Goal: Information Seeking & Learning: Learn about a topic

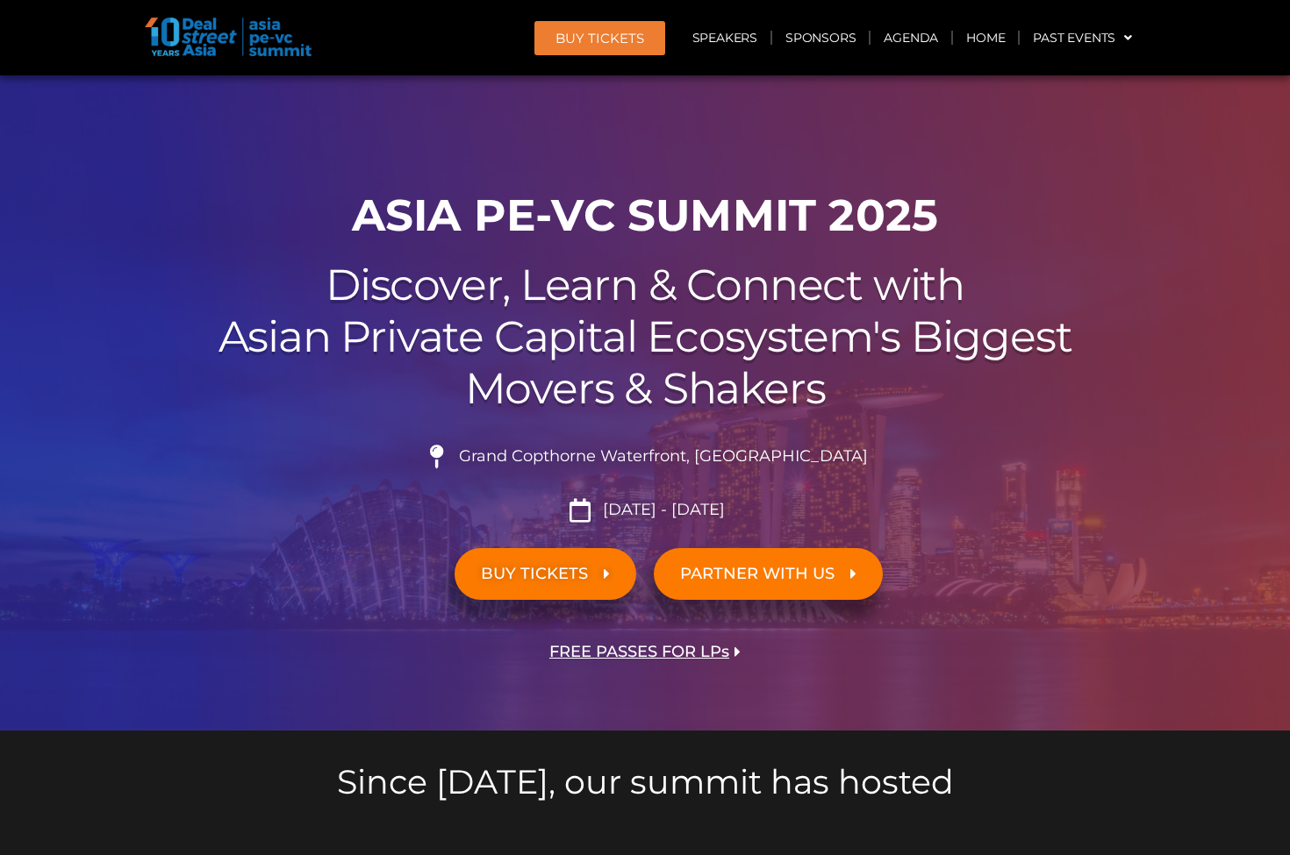
scroll to position [1007, 0]
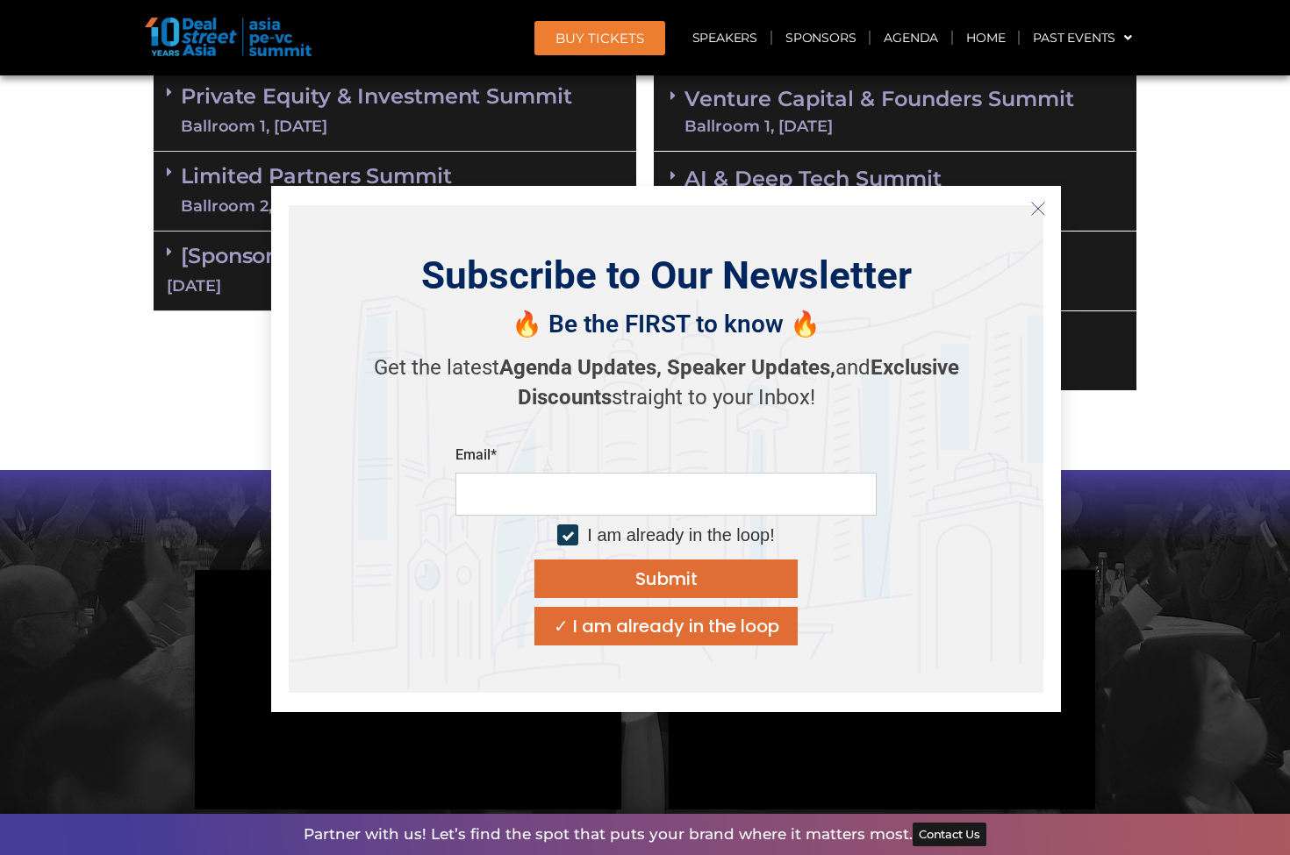
scroll to position [1339, 0]
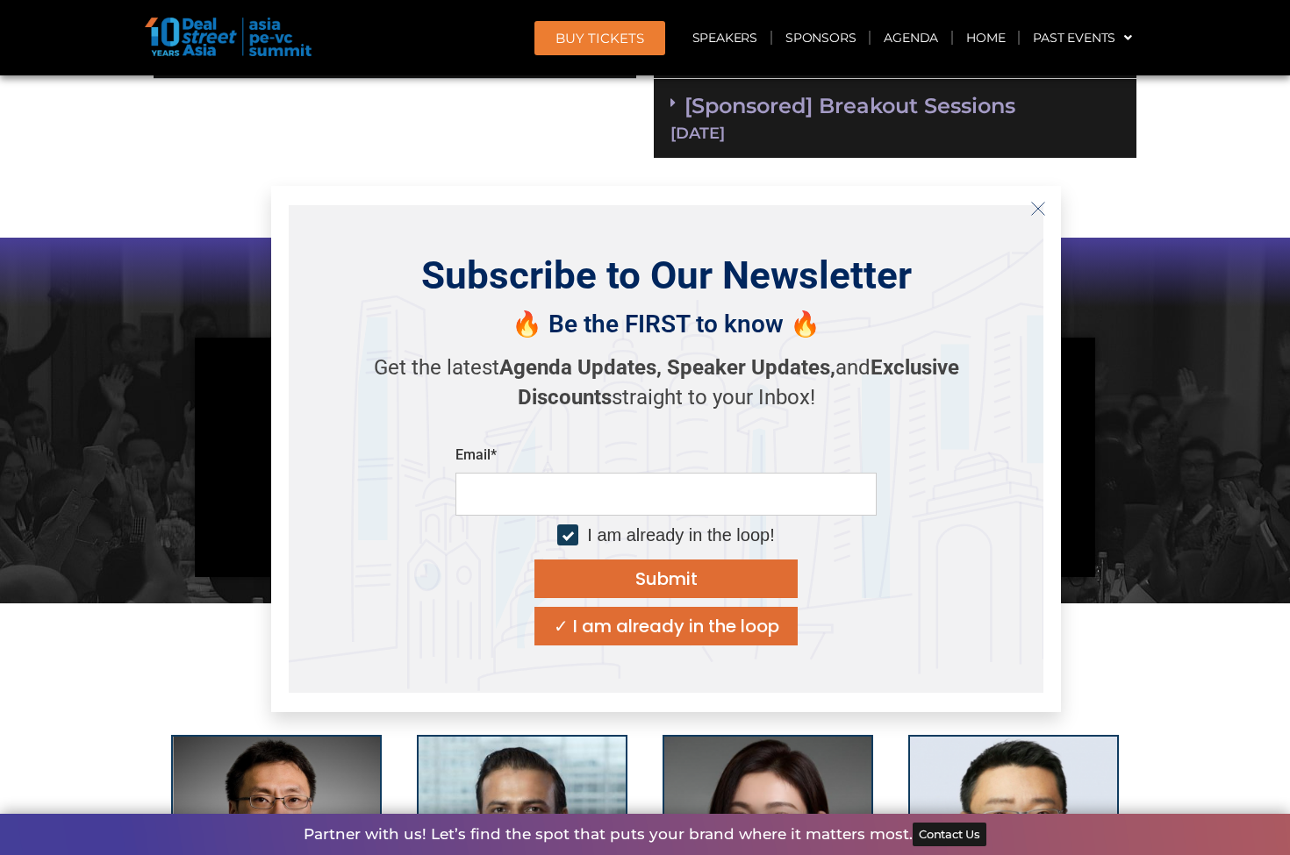
click at [1043, 206] on icon "Close" at bounding box center [1038, 209] width 16 height 16
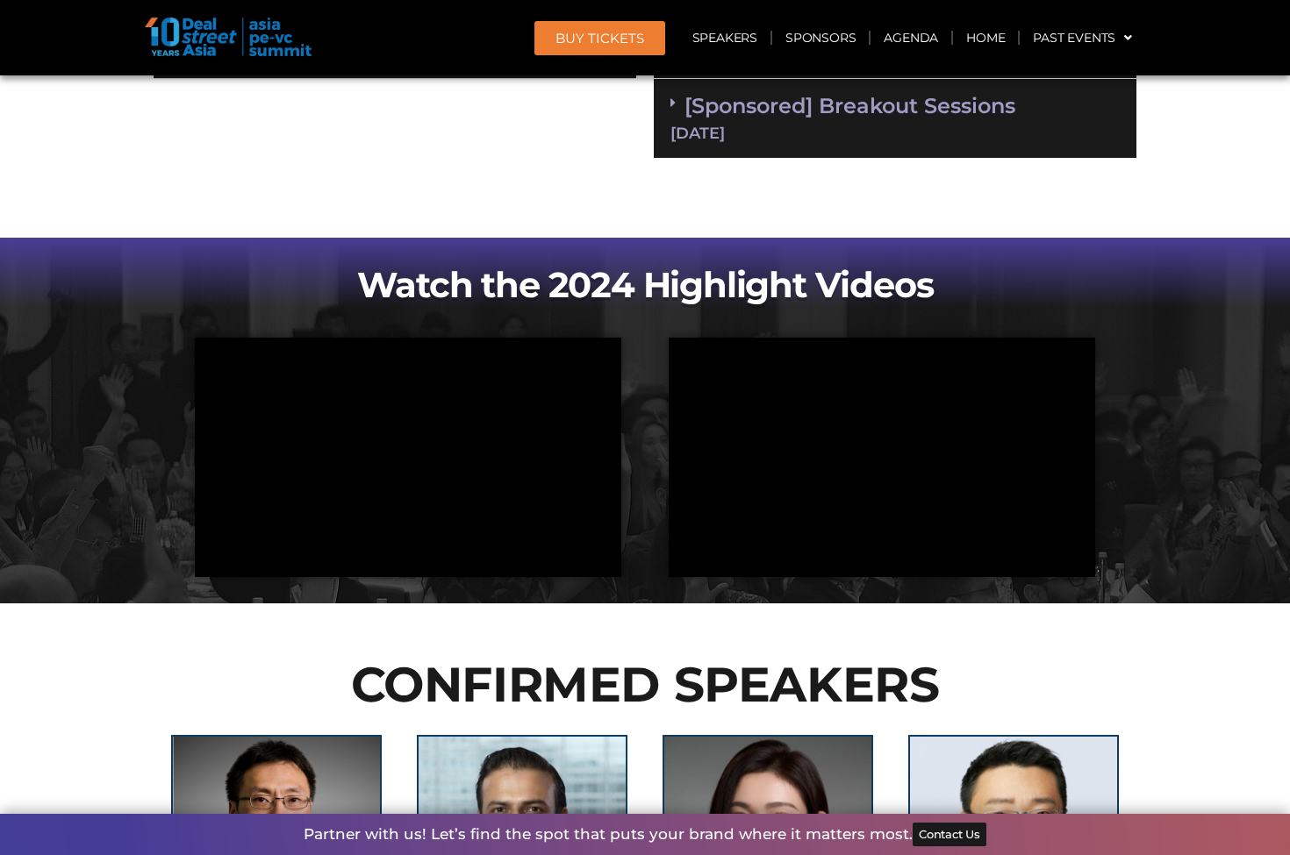
click at [985, 153] on div "[Sponsored] Breakout Sessions [DATE]" at bounding box center [895, 119] width 483 height 80
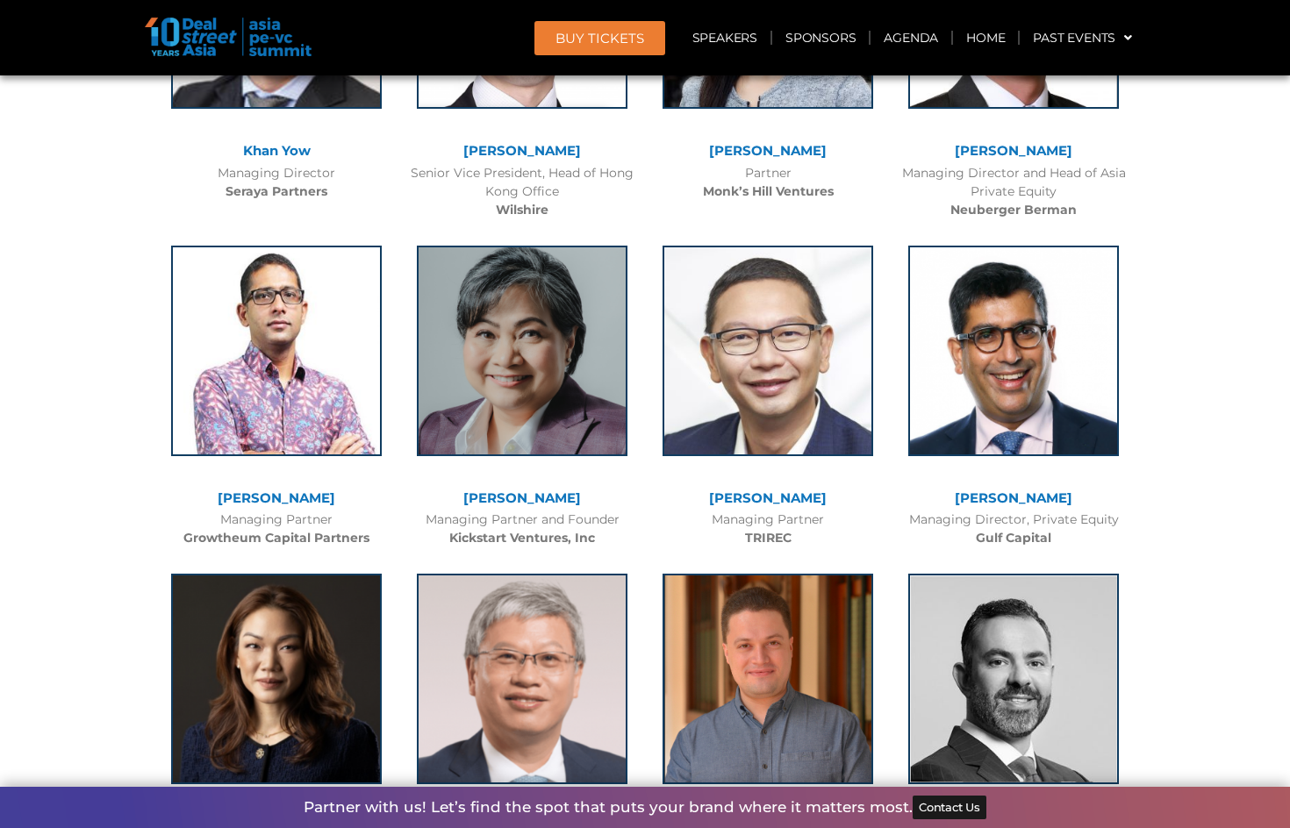
scroll to position [6623, 0]
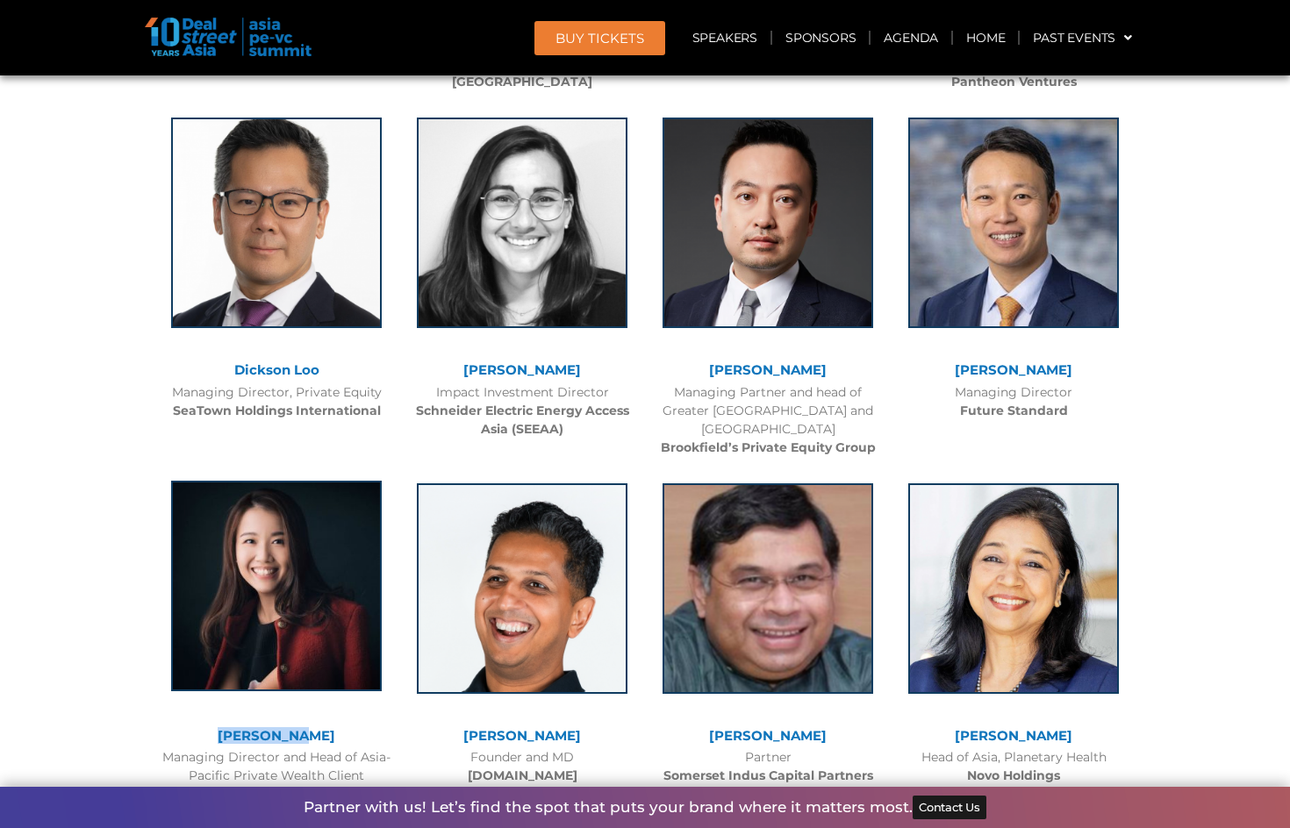
click at [278, 483] on img at bounding box center [276, 586] width 211 height 211
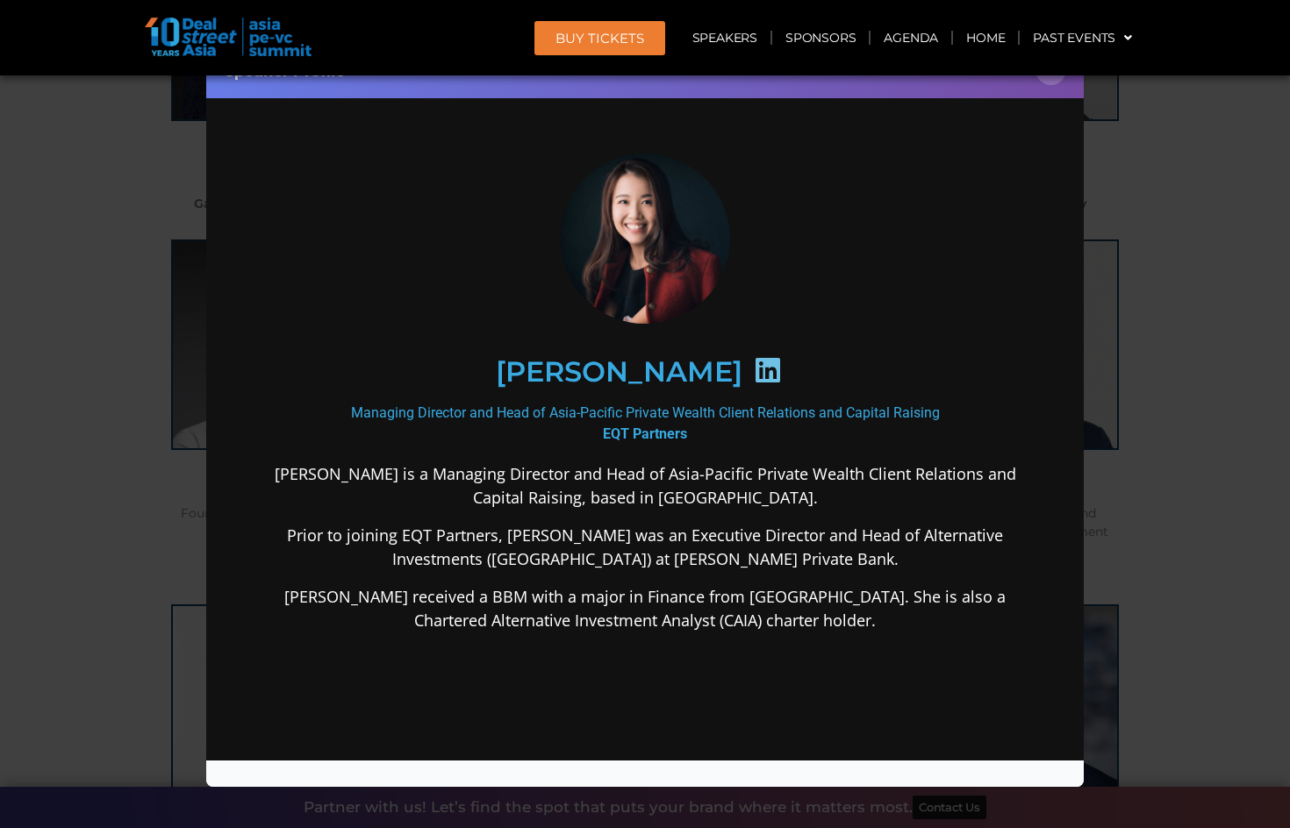
scroll to position [6054, 0]
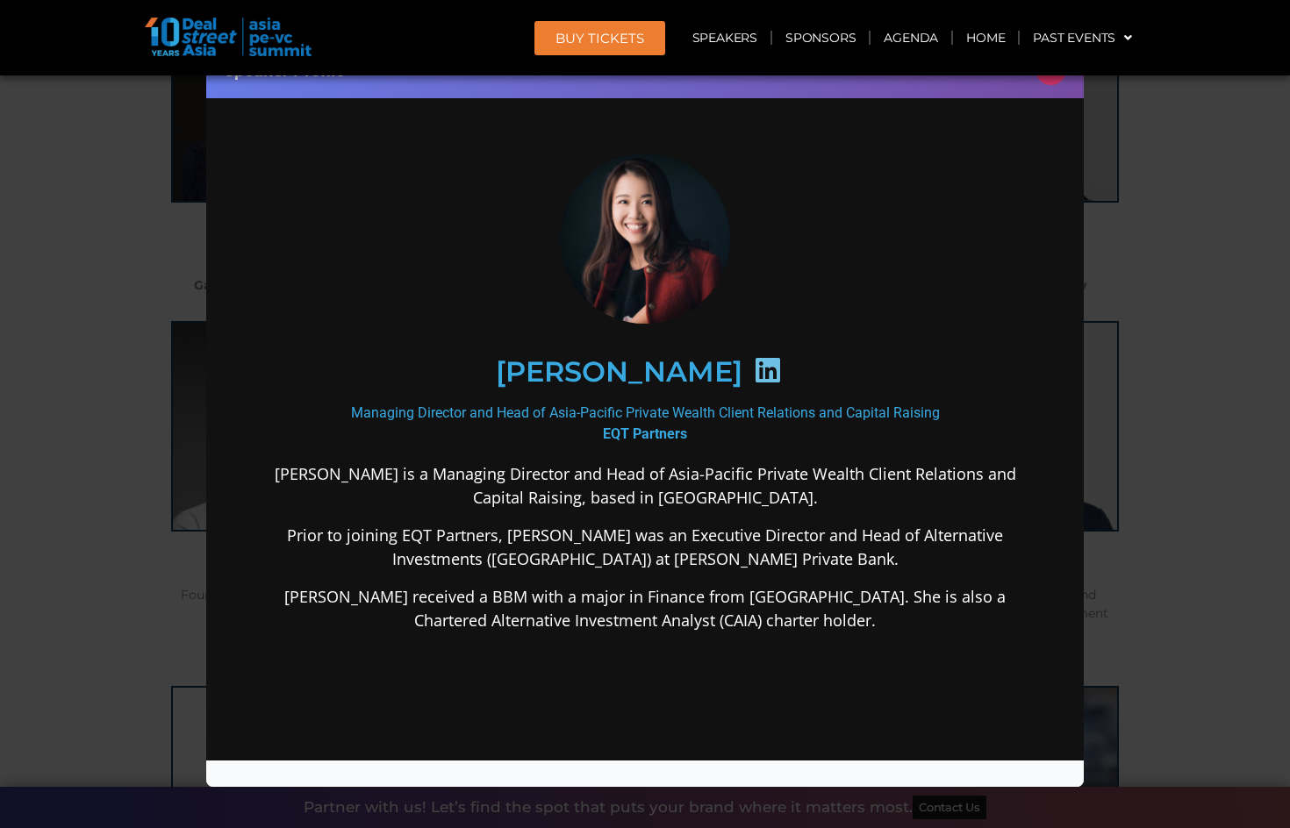
click at [1047, 76] on button "×" at bounding box center [1050, 69] width 31 height 31
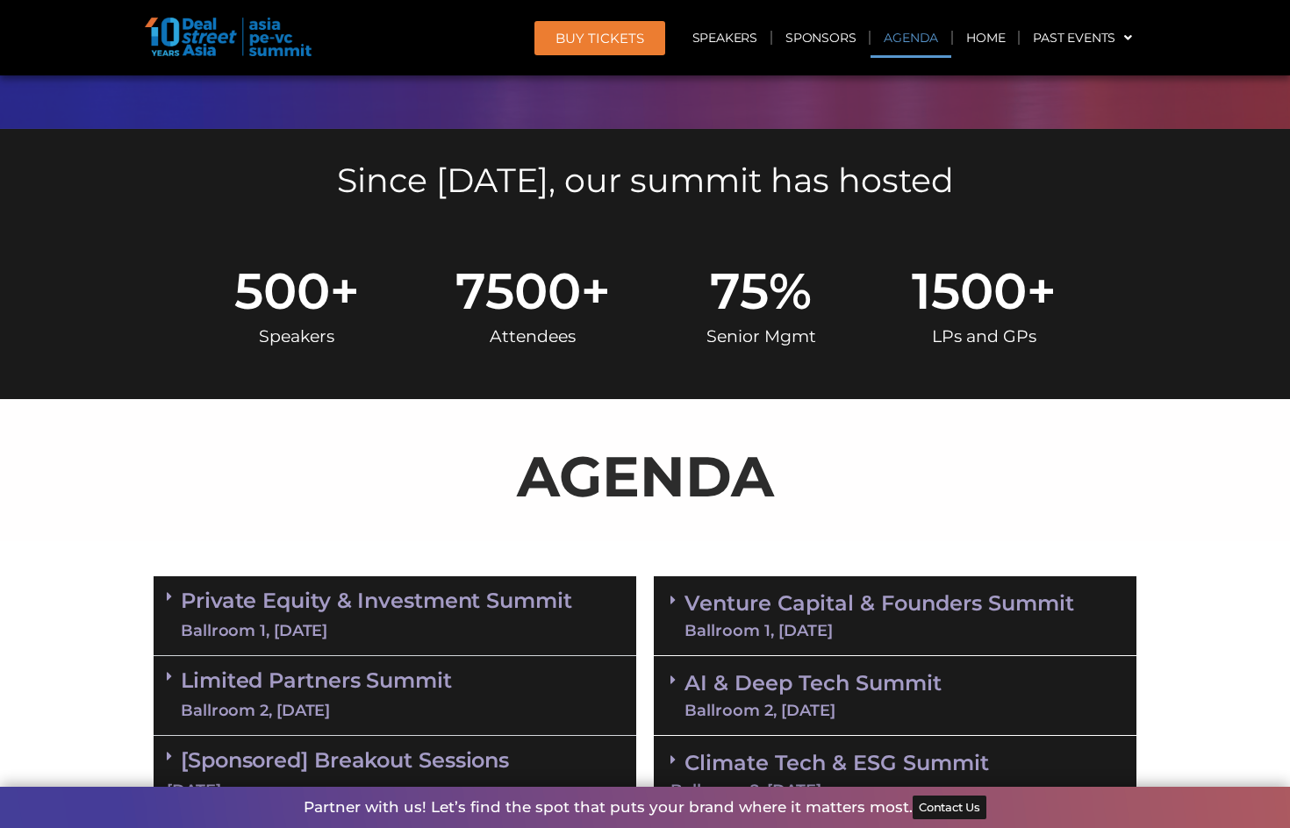
scroll to position [921, 0]
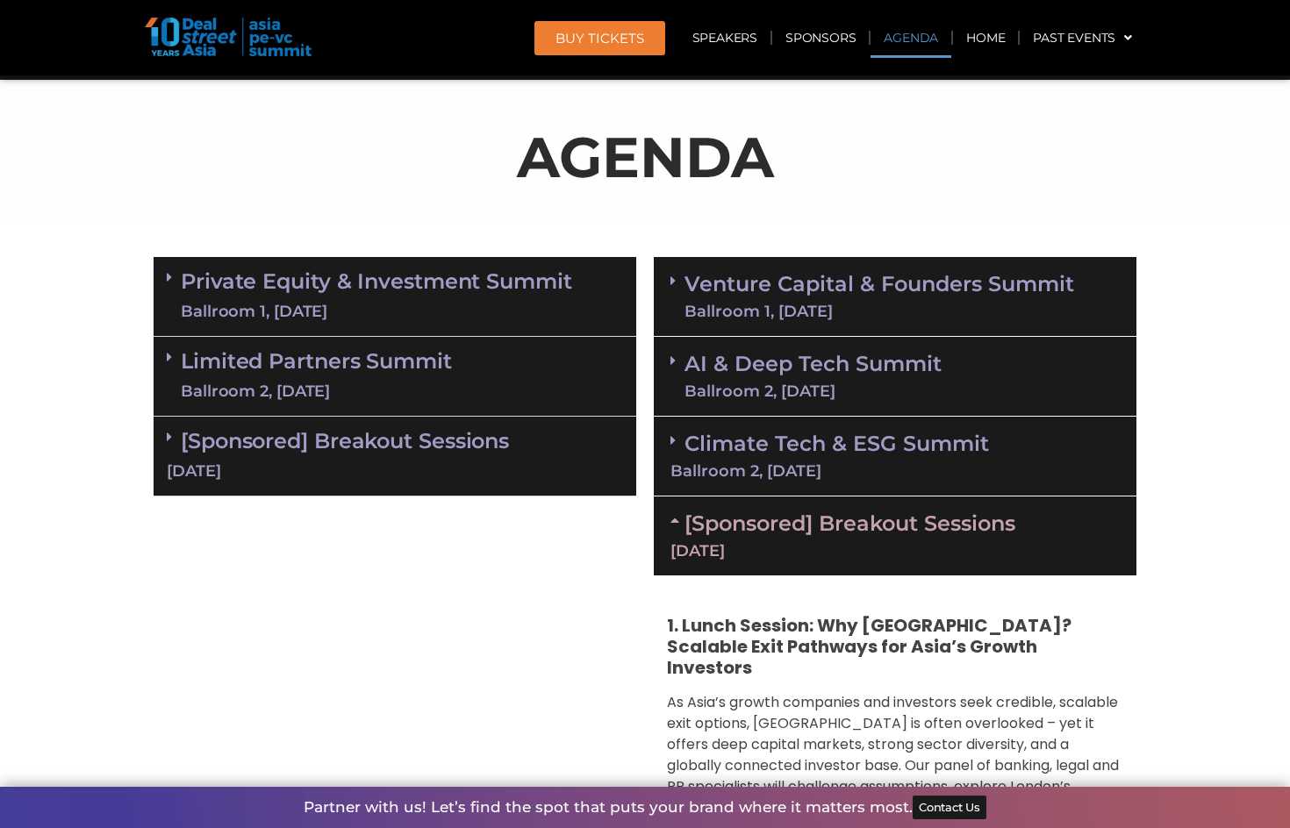
click at [442, 376] on link "Limited Partners [GEOGRAPHIC_DATA] 2, [DATE]" at bounding box center [316, 376] width 271 height 53
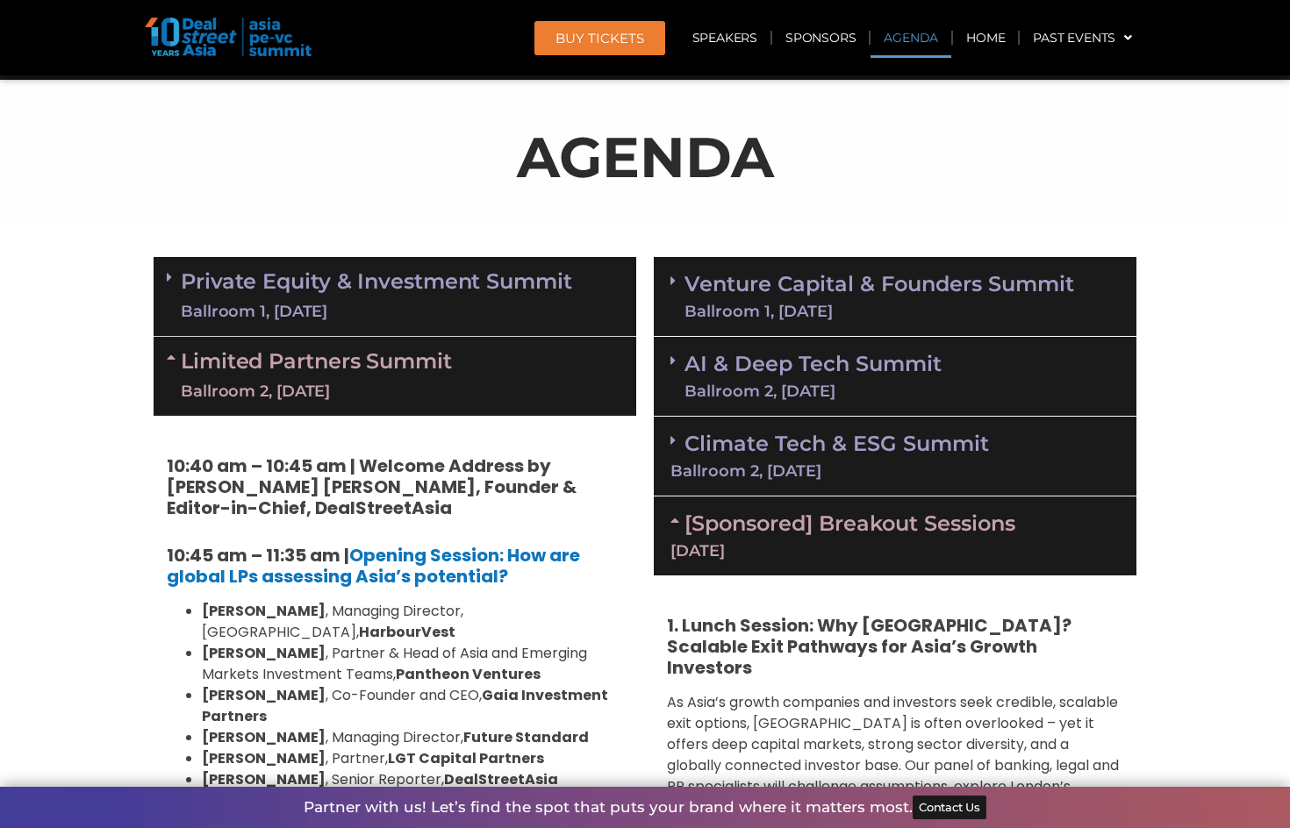
click at [433, 292] on link "Private Equity & Investment Summit Ballroom 1, [DATE]" at bounding box center [376, 296] width 391 height 53
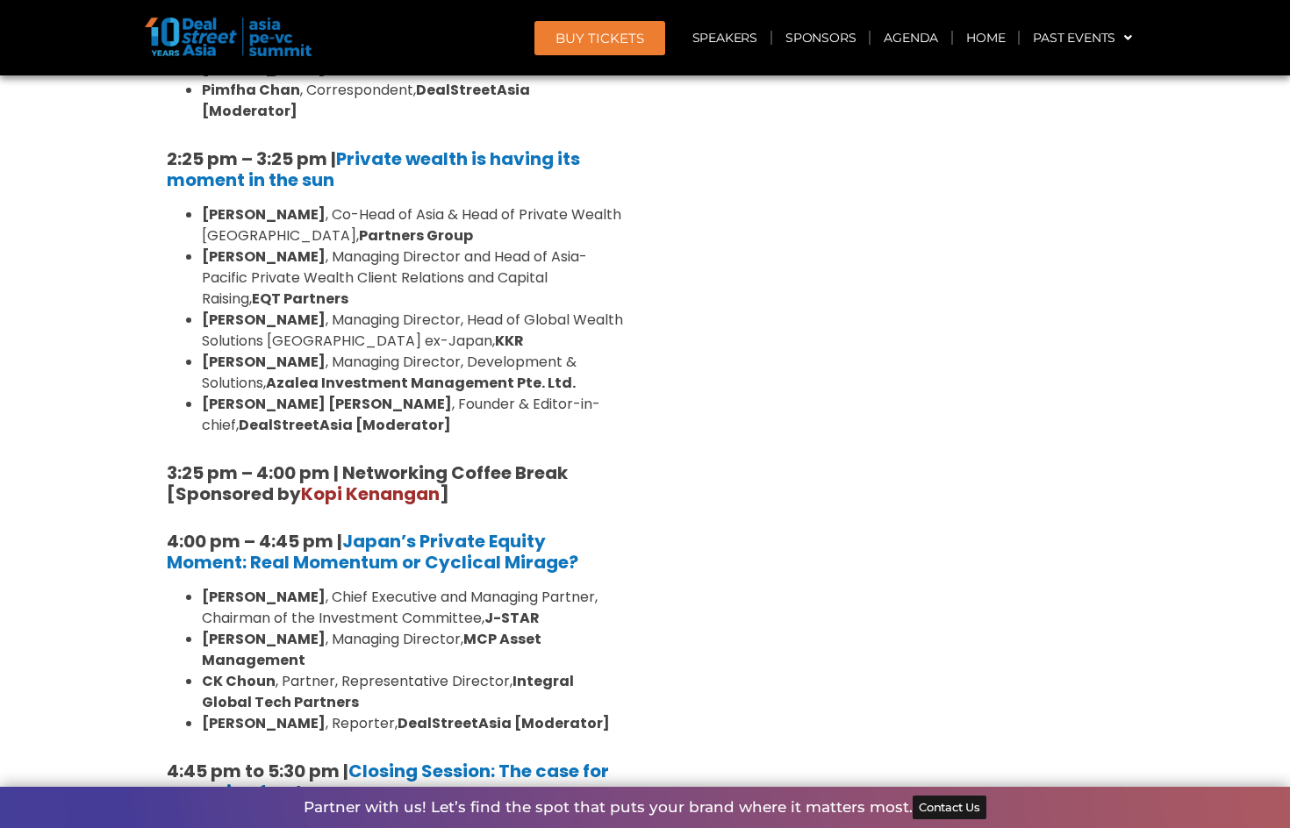
scroll to position [5186, 0]
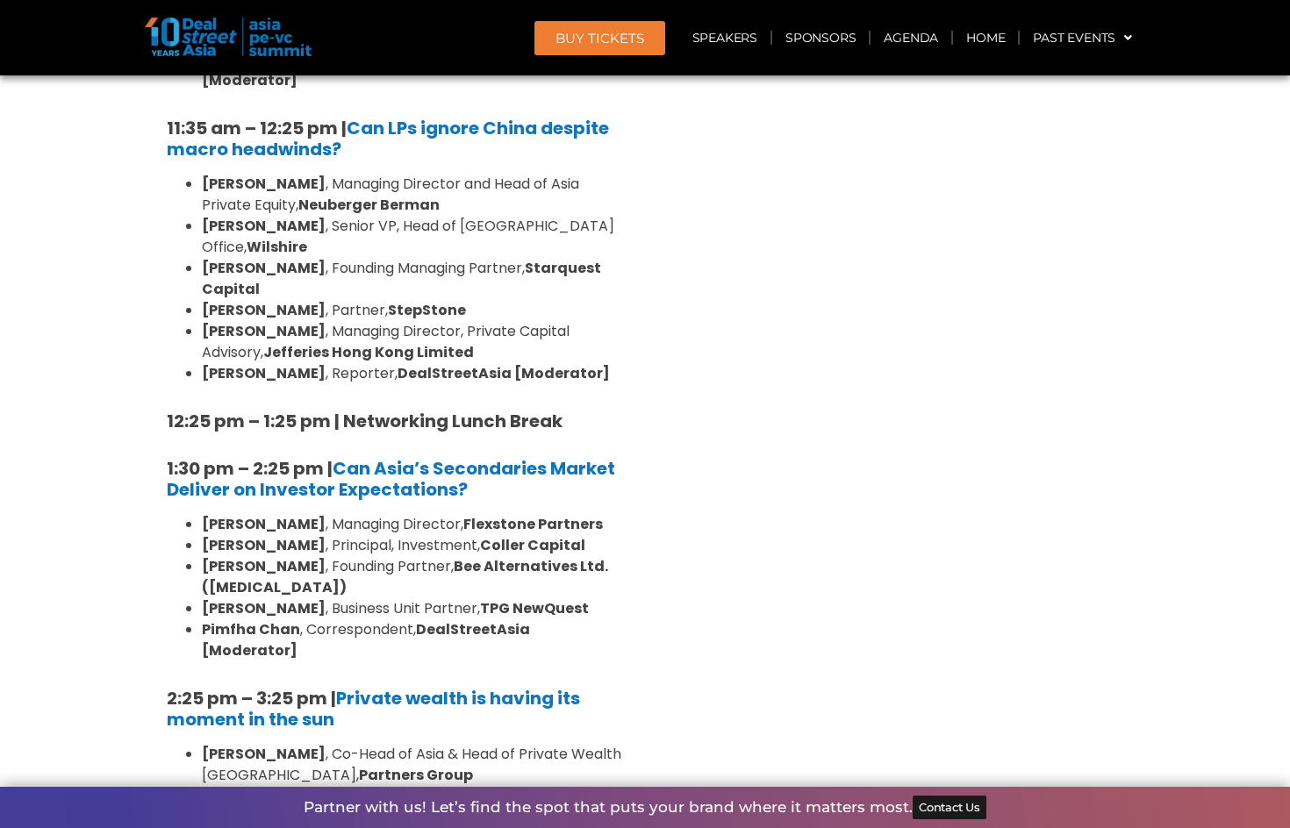
click at [357, 688] on h5 "2:25 pm – 3:25 pm | Private wealth is having its moment in the sun" at bounding box center [395, 709] width 456 height 42
drag, startPoint x: 348, startPoint y: 338, endPoint x: 340, endPoint y: 318, distance: 21.7
click at [340, 688] on h5 "2:25 pm – 3:25 pm | Private wealth is having its moment in the sun" at bounding box center [395, 709] width 456 height 42
copy h5 "2:25 pm – 3:25 pm | Private wealth is having its moment in the sun"
click at [380, 686] on b "Private wealth is having its moment in the sun" at bounding box center [373, 709] width 413 height 46
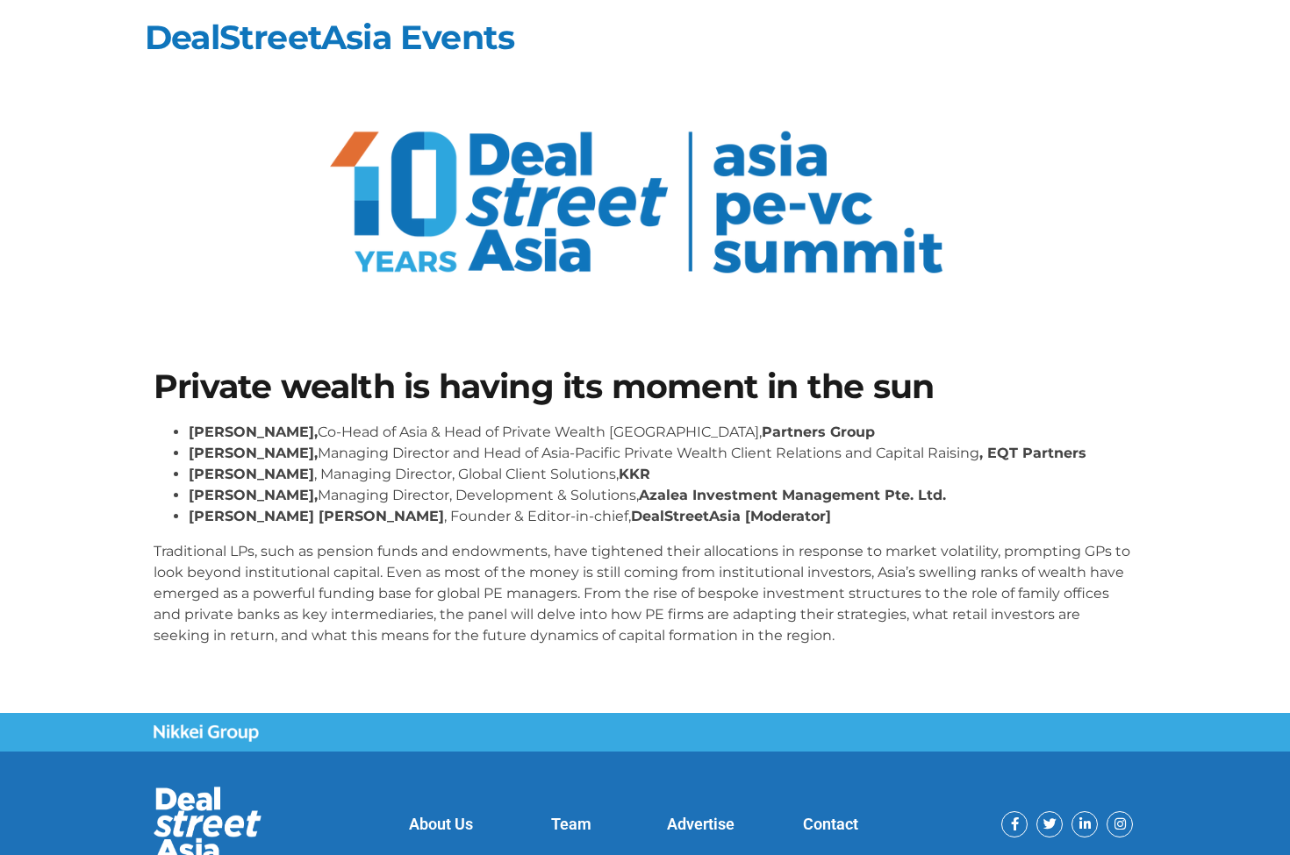
click at [1162, 182] on section at bounding box center [645, 207] width 1290 height 221
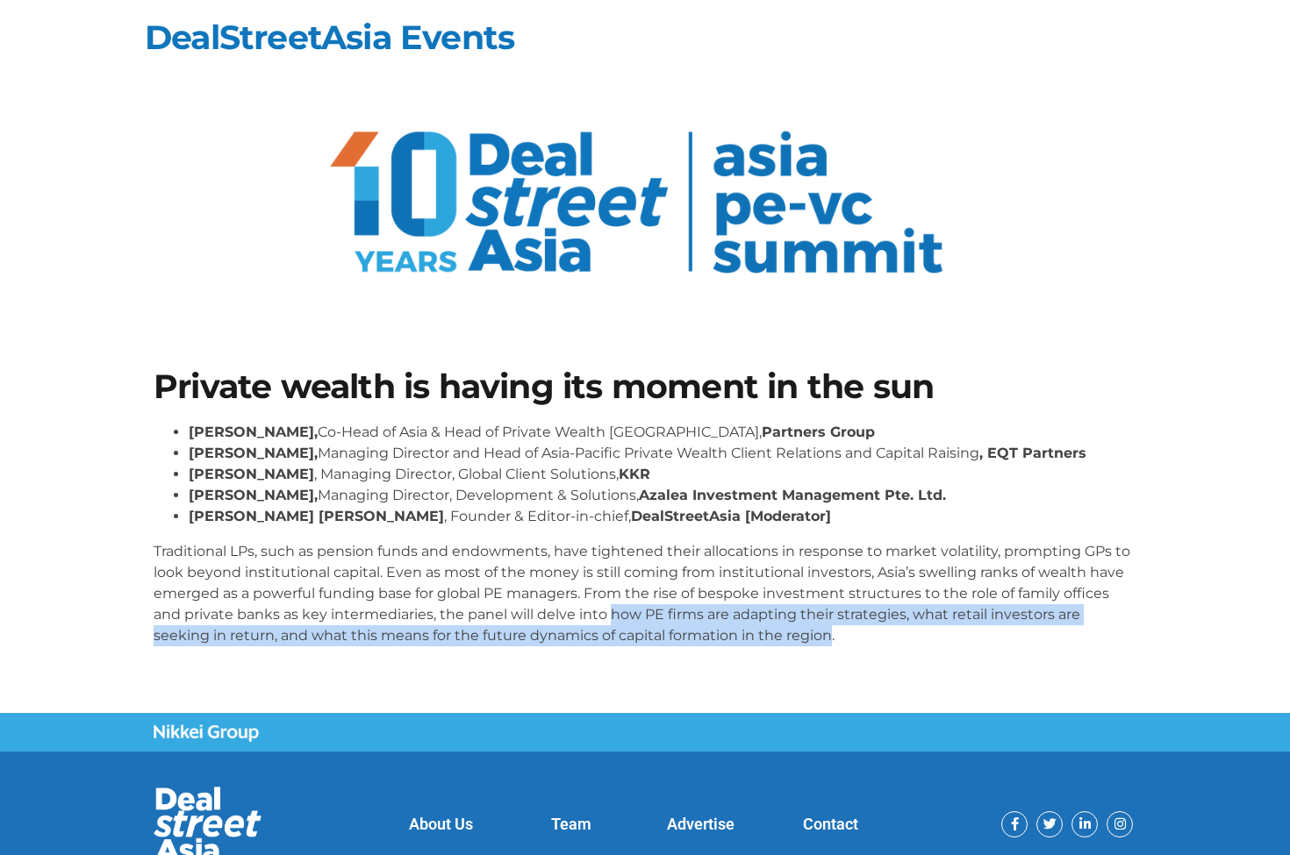
drag, startPoint x: 609, startPoint y: 615, endPoint x: 832, endPoint y: 634, distance: 223.7
click at [832, 634] on p "Traditional LPs, such as pension funds and endowments, have tightened their all…" at bounding box center [645, 593] width 983 height 105
